Goal: Transaction & Acquisition: Subscribe to service/newsletter

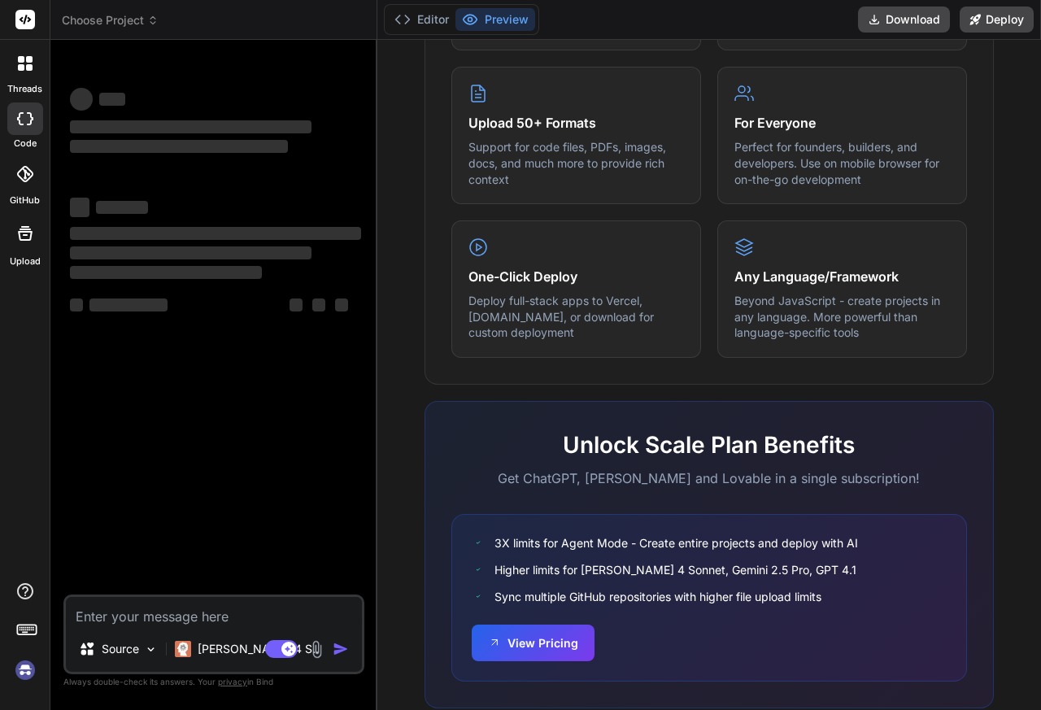
scroll to position [883, 0]
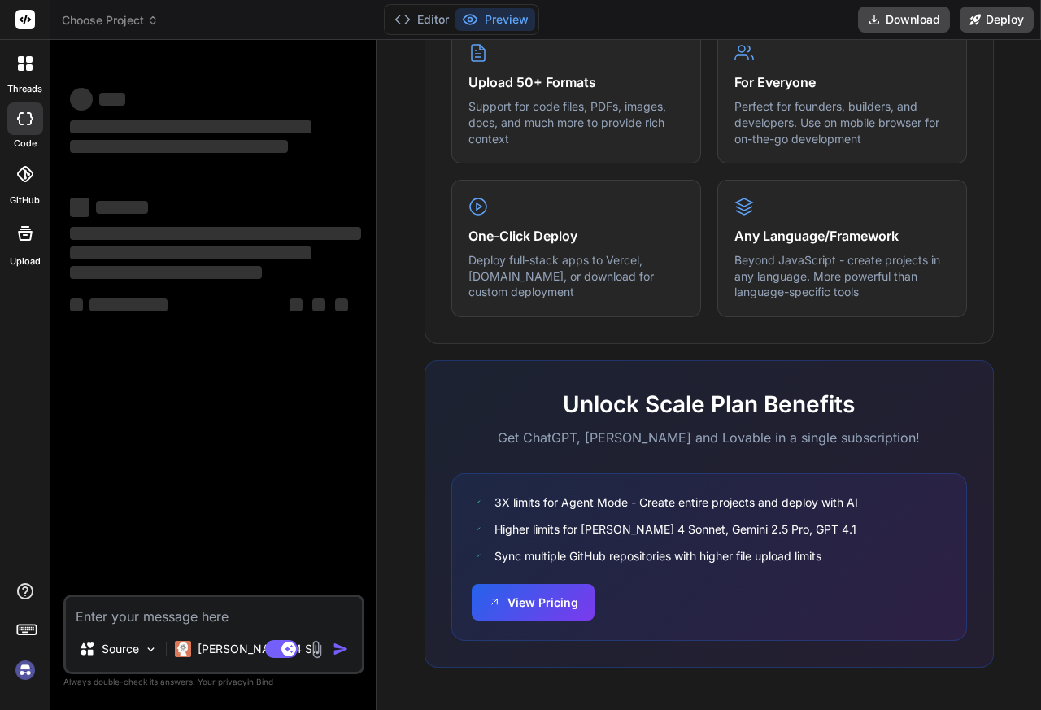
click at [1022, 679] on div "Turn ideas into code instantly Describe what you want to build, and watch it co…" at bounding box center [709, 375] width 664 height 670
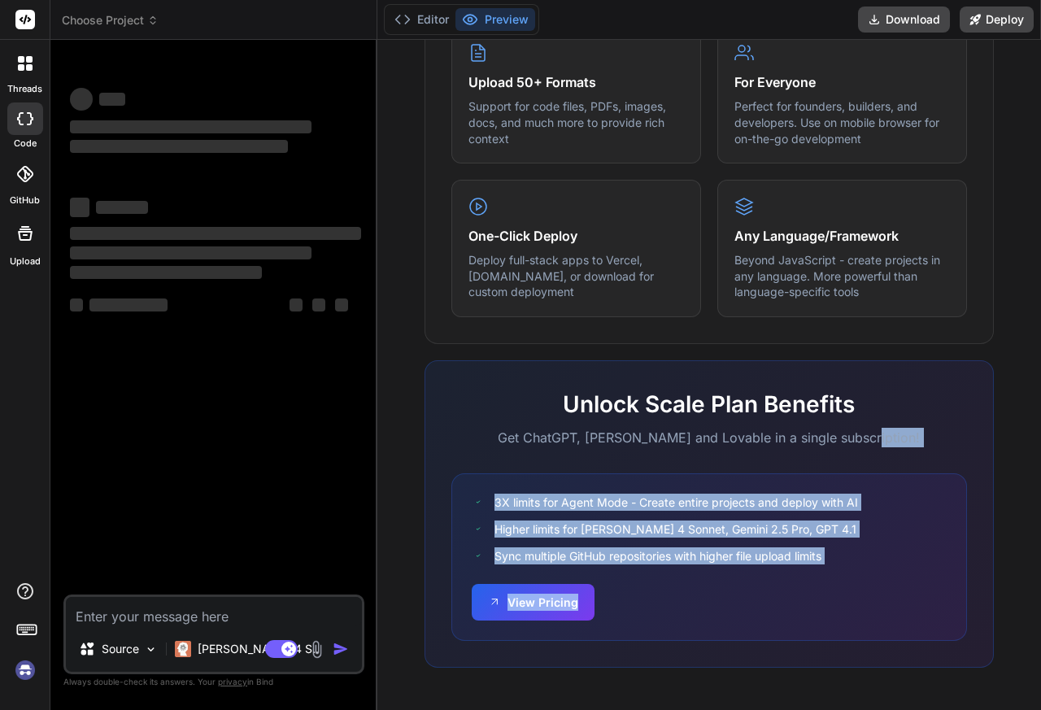
type textarea "x"
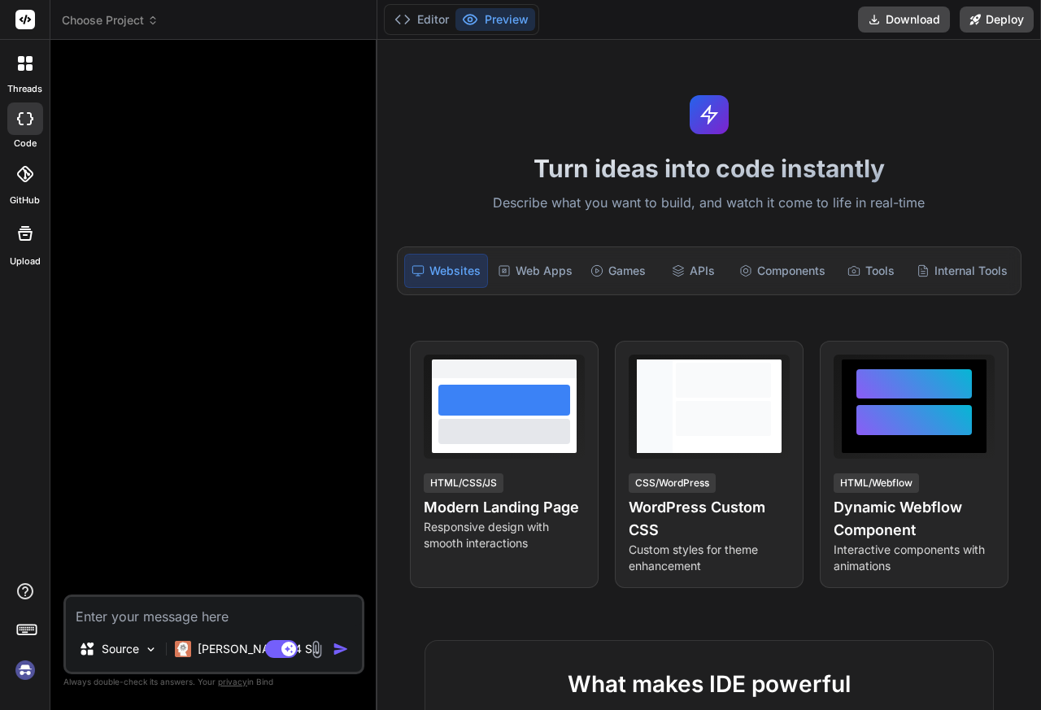
type textarea "x"
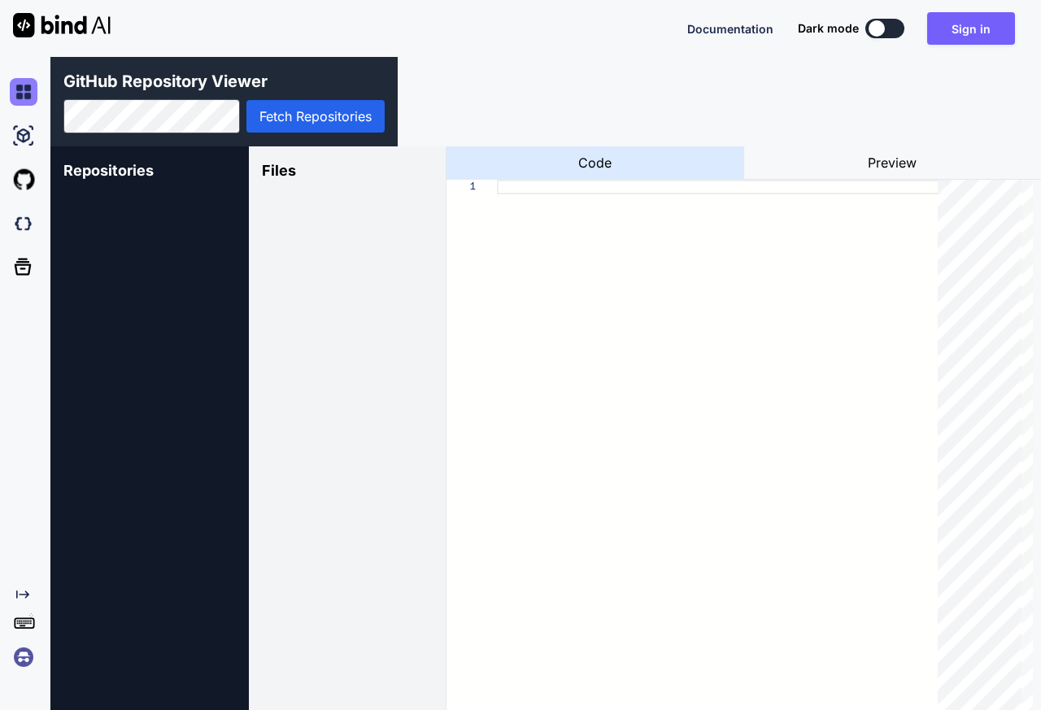
click at [18, 89] on img at bounding box center [24, 92] width 28 height 28
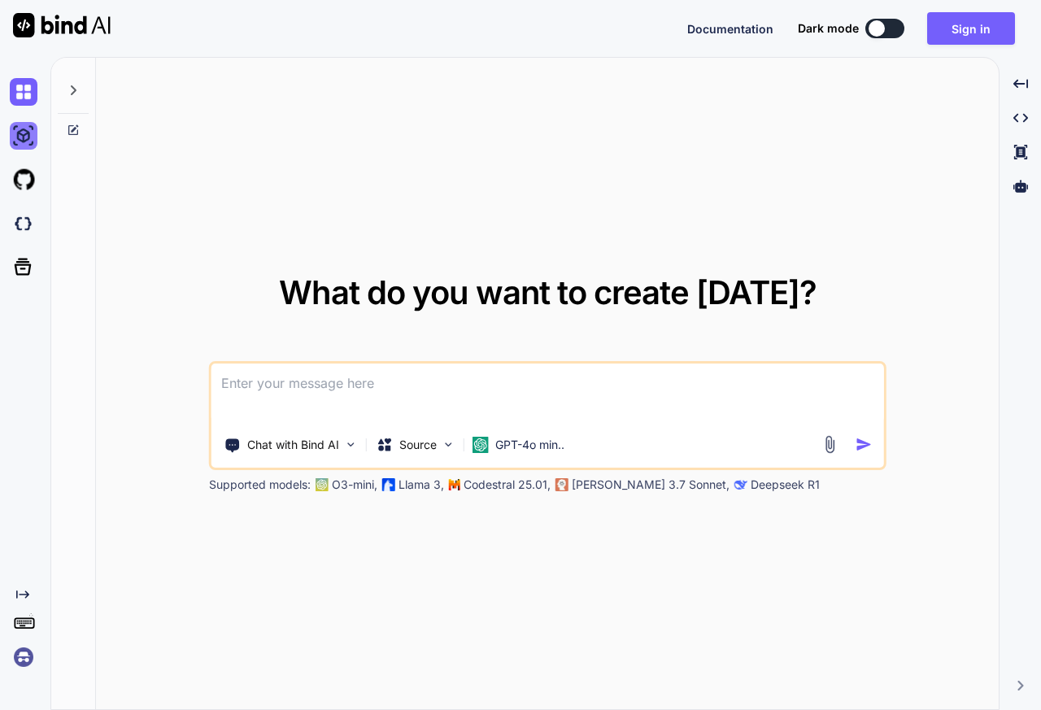
click at [18, 129] on img at bounding box center [24, 136] width 28 height 28
type textarea "x"
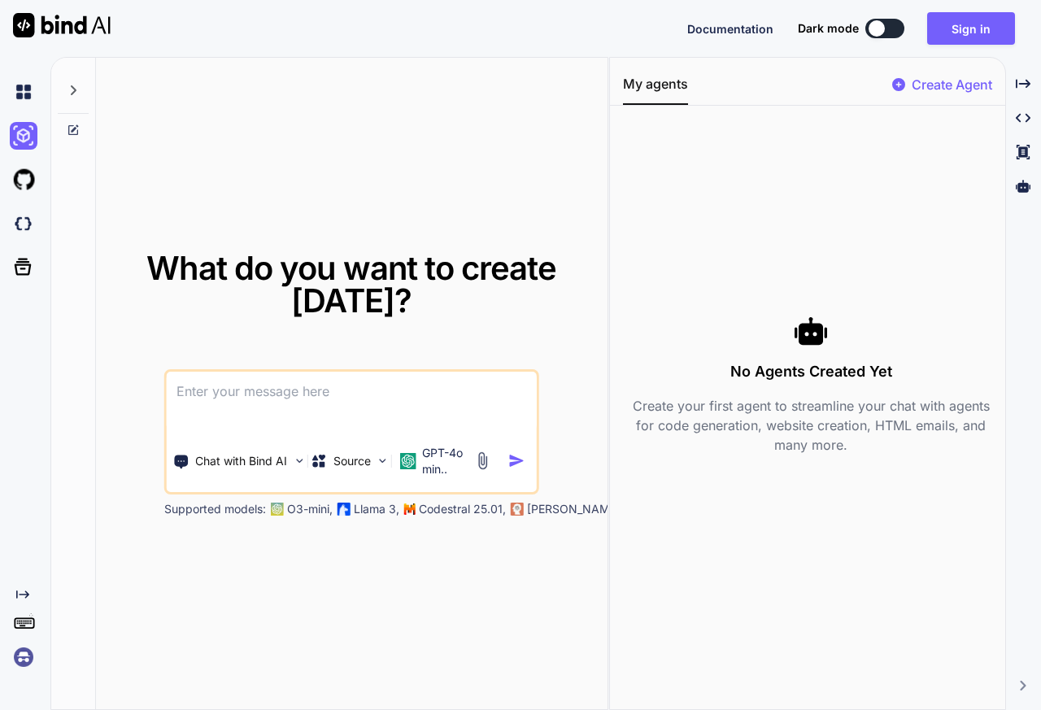
click at [69, 130] on icon at bounding box center [73, 130] width 10 height 10
click at [17, 182] on img at bounding box center [24, 180] width 28 height 28
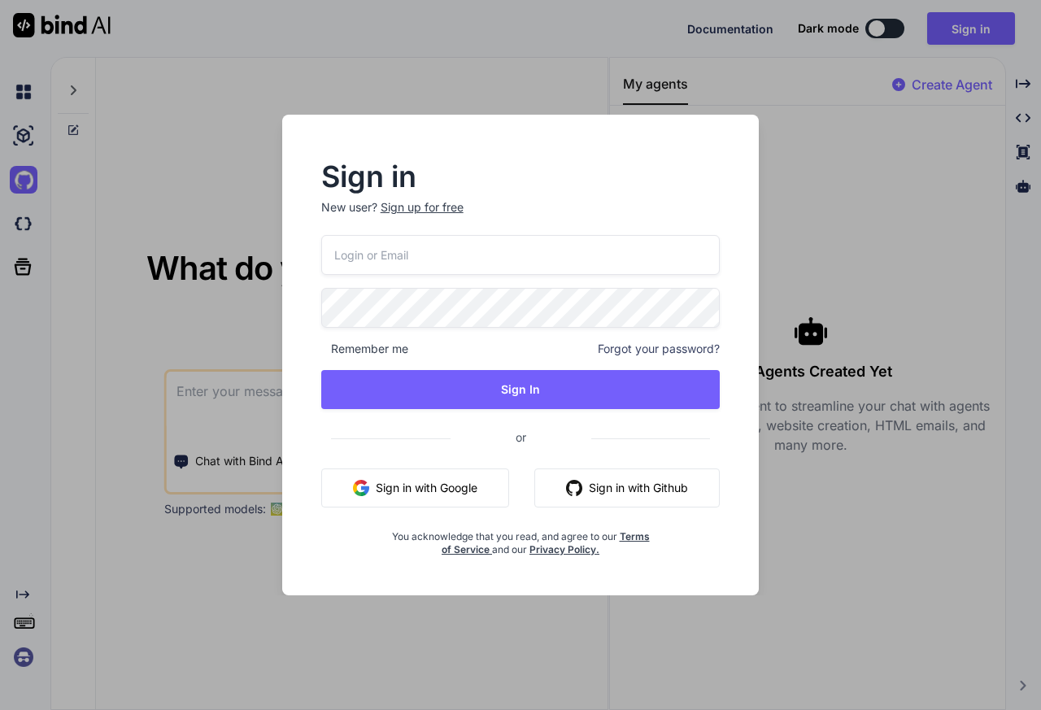
click at [983, 116] on div "Sign in New user? Sign up for free Remember me Forgot your password? Sign In or…" at bounding box center [520, 355] width 1041 height 710
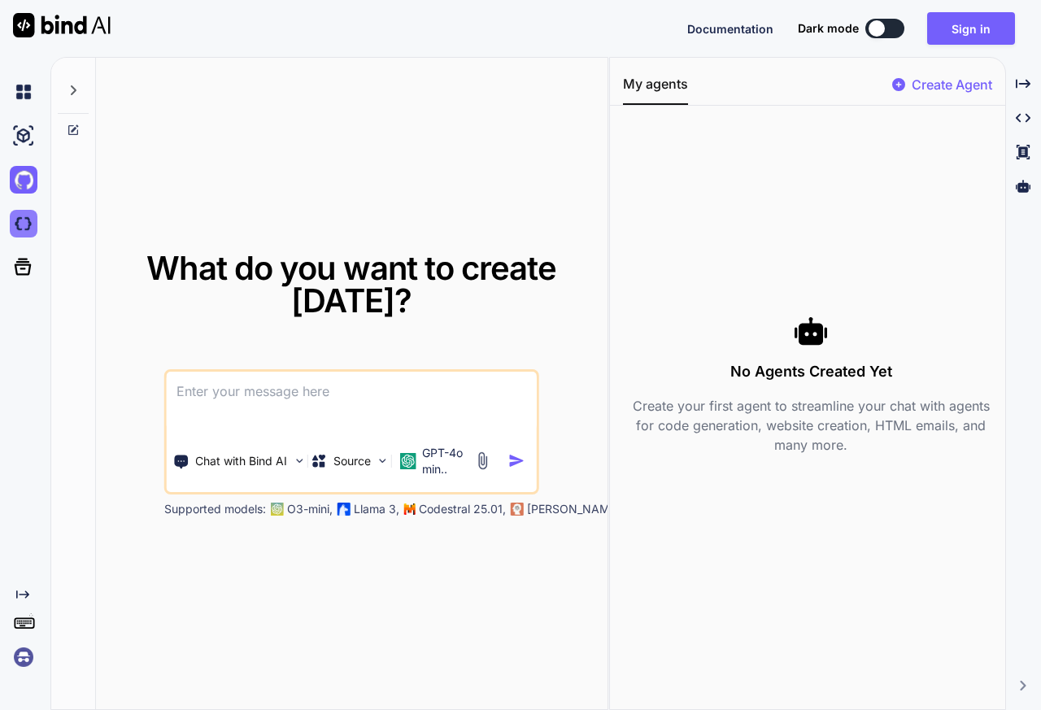
click at [18, 222] on img at bounding box center [24, 224] width 28 height 28
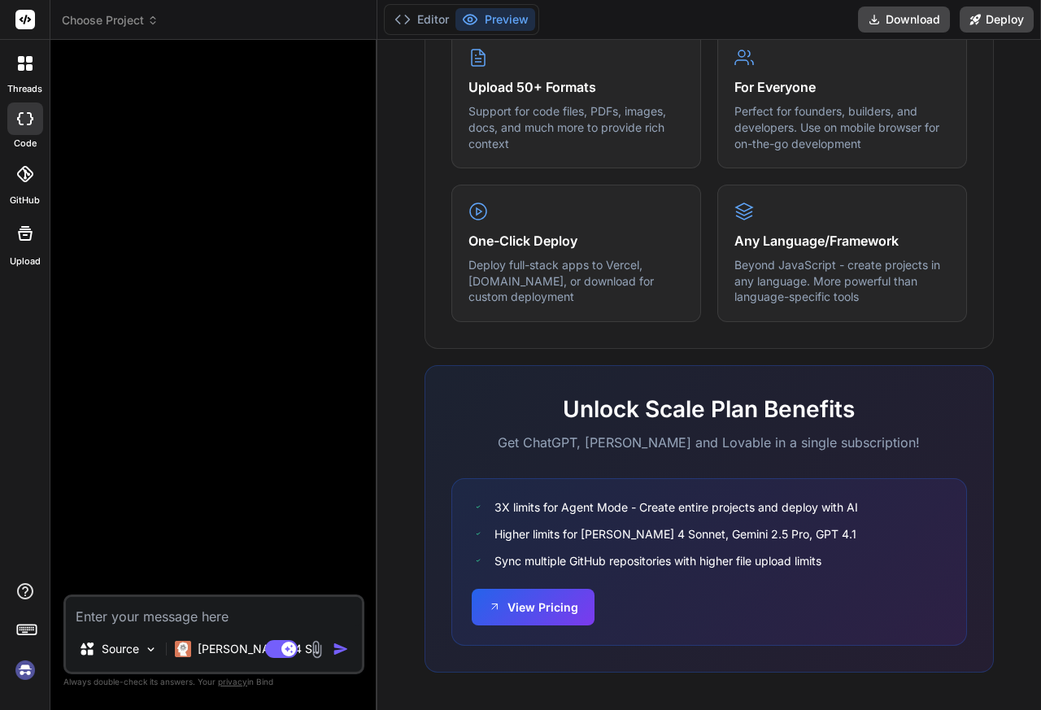
scroll to position [883, 0]
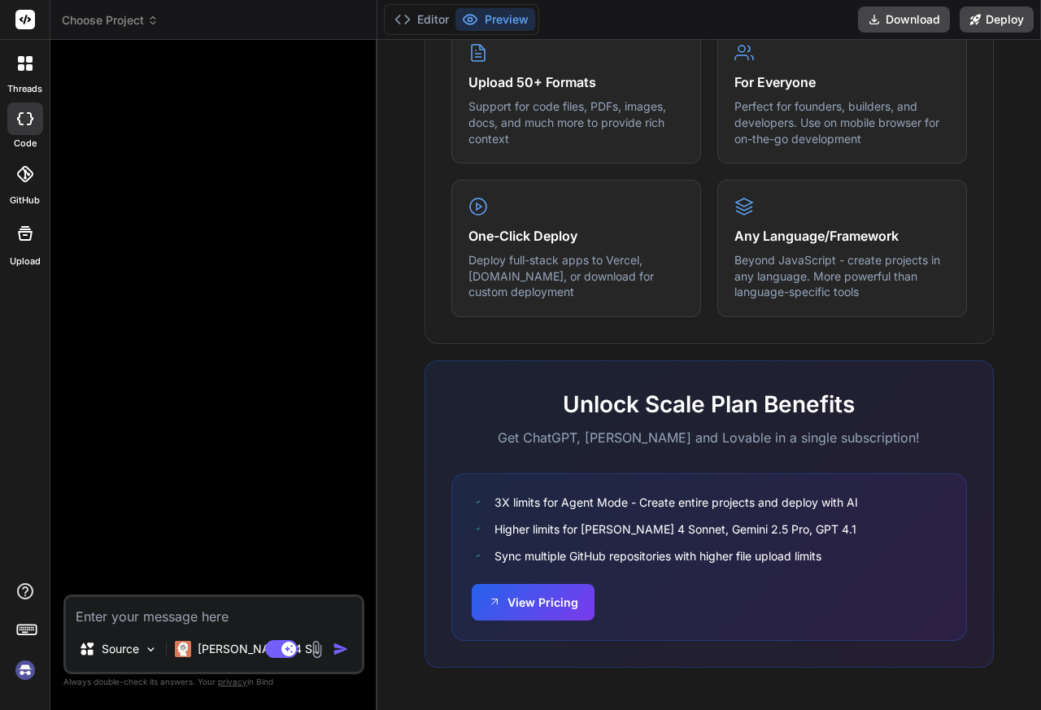
click at [20, 89] on label "threads" at bounding box center [24, 89] width 35 height 14
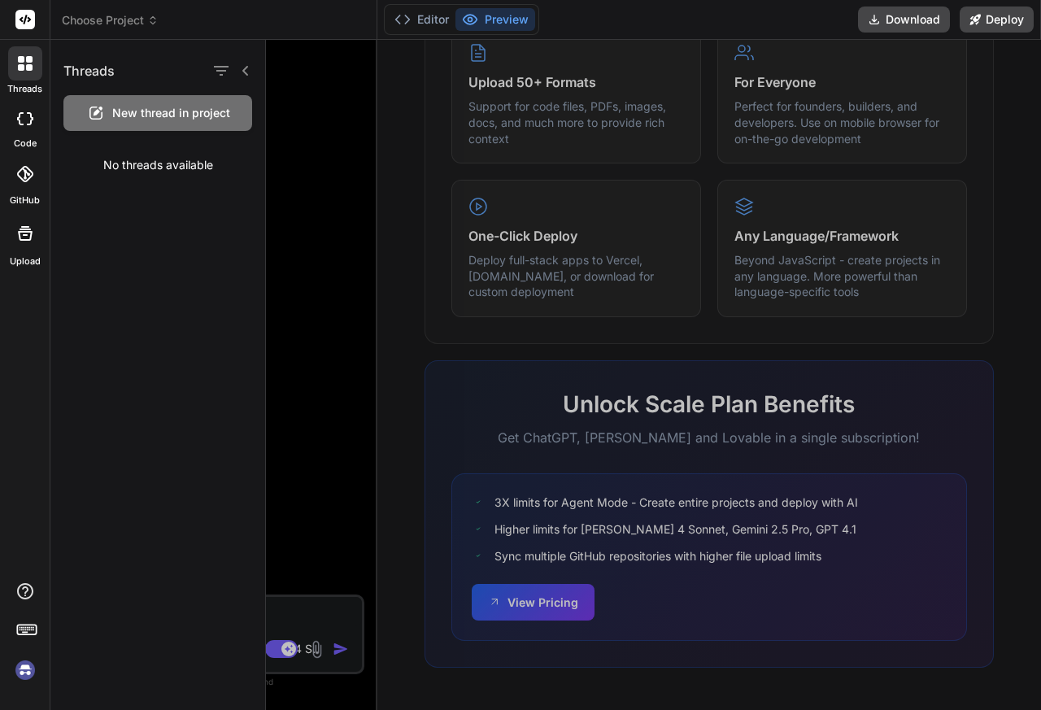
click at [18, 125] on div at bounding box center [25, 118] width 36 height 33
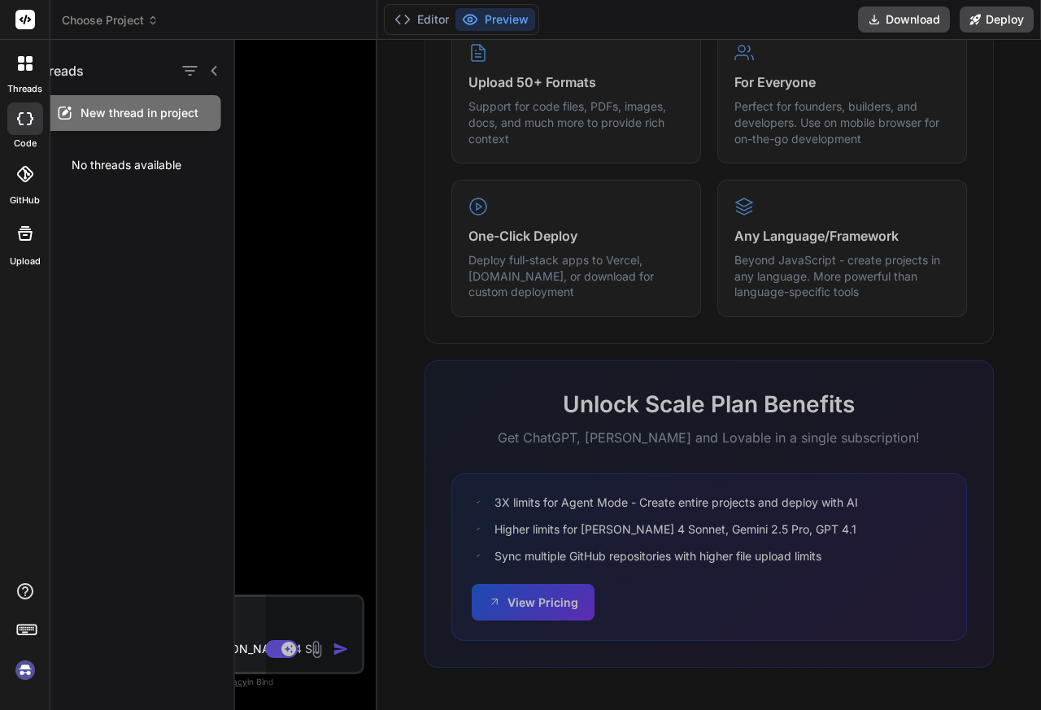
type textarea "x"
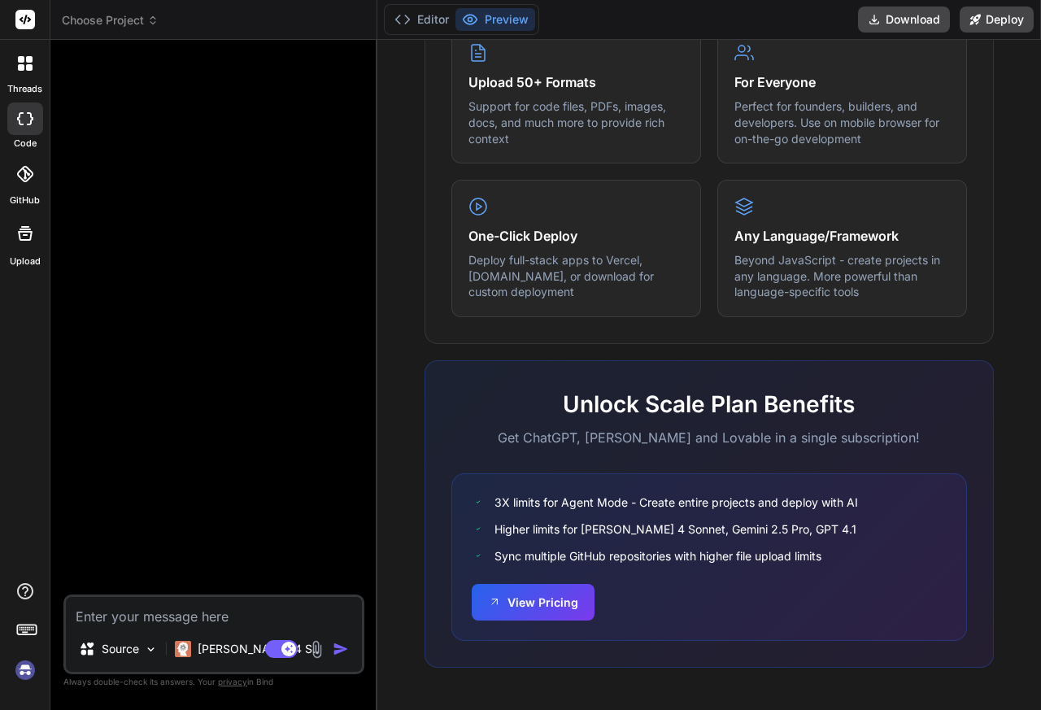
click at [17, 190] on div at bounding box center [25, 174] width 36 height 36
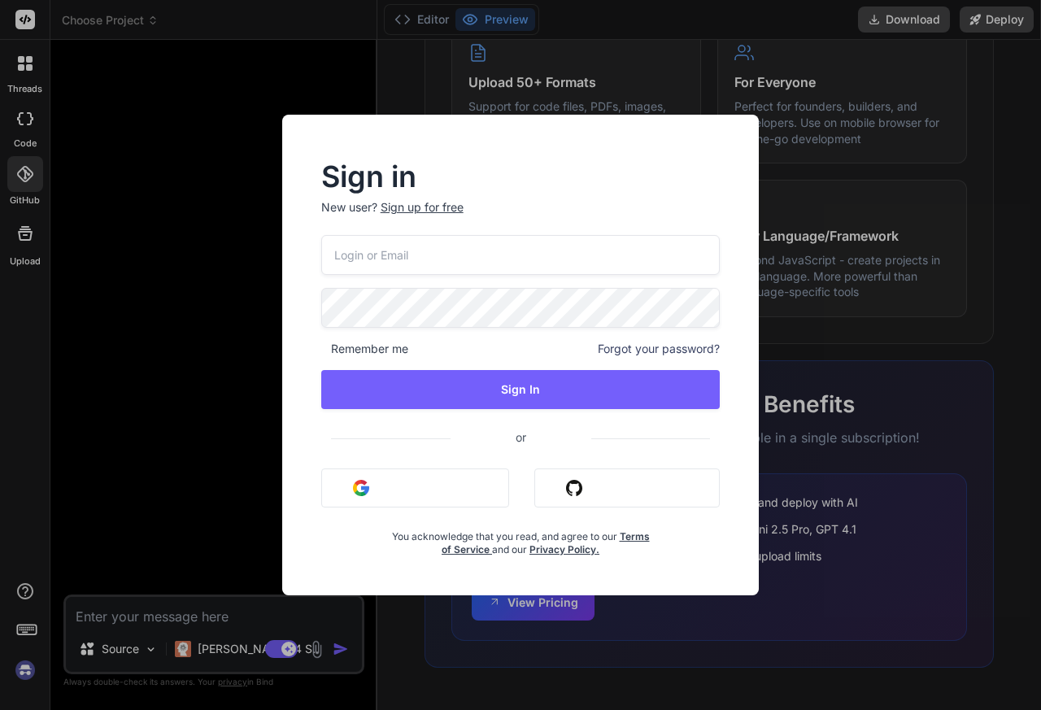
click at [1011, 82] on div "Sign in New user? Sign up for free Remember me Forgot your password? Sign In or…" at bounding box center [520, 355] width 1041 height 710
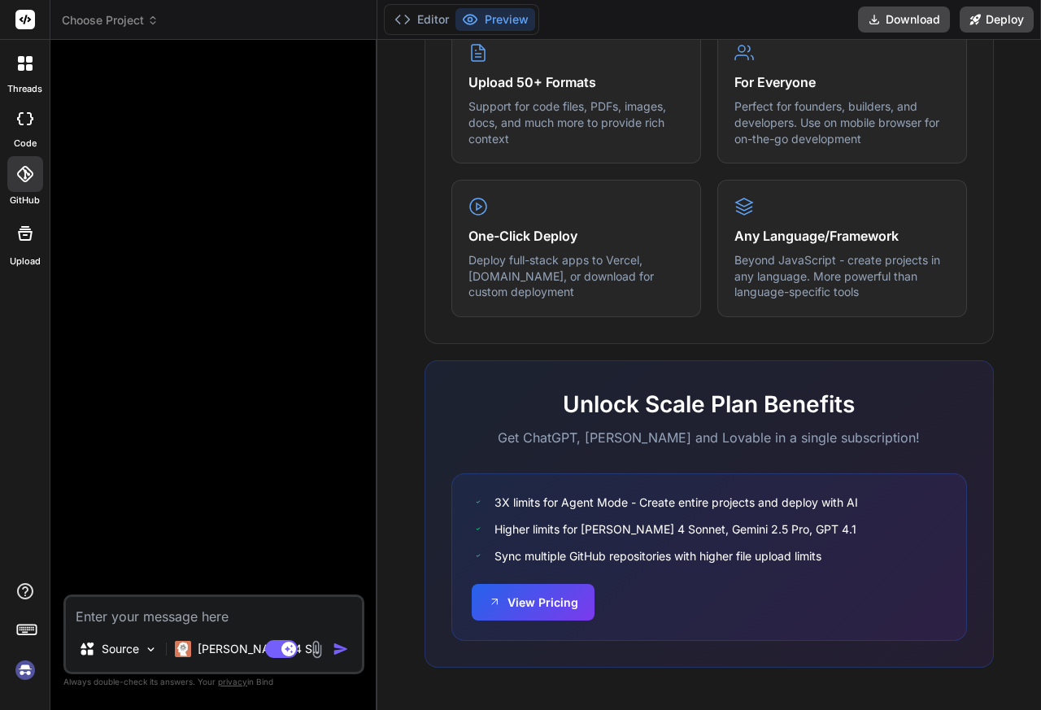
click at [16, 256] on label "Upload" at bounding box center [25, 262] width 31 height 14
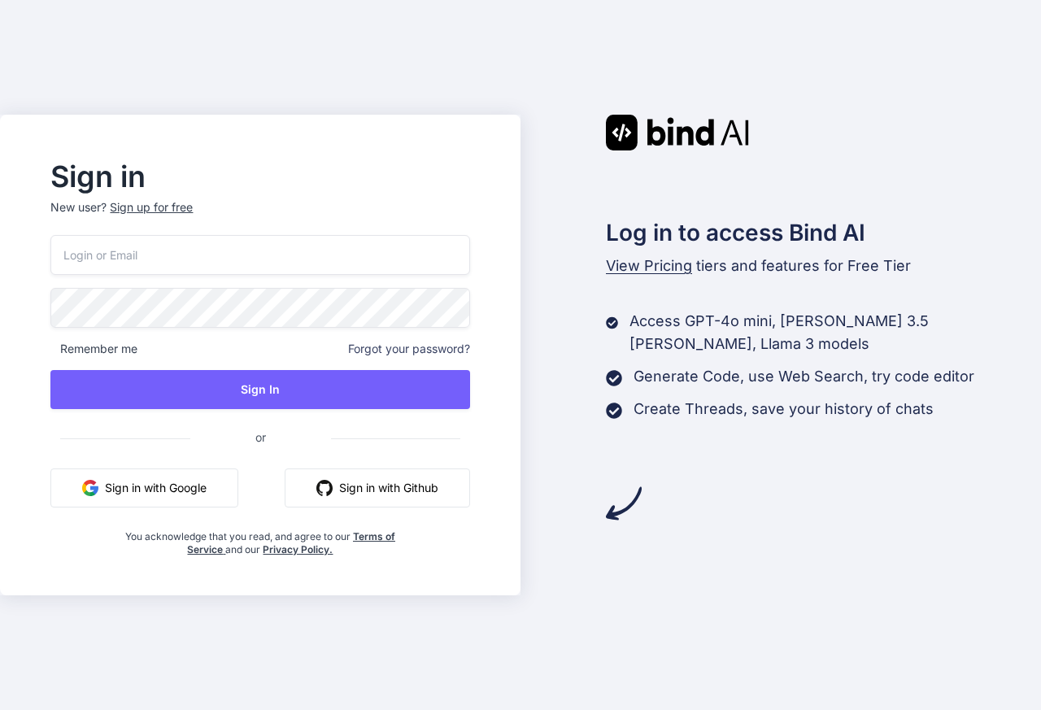
click at [635, 268] on span "View Pricing" at bounding box center [649, 265] width 86 height 17
